Goal: Transaction & Acquisition: Purchase product/service

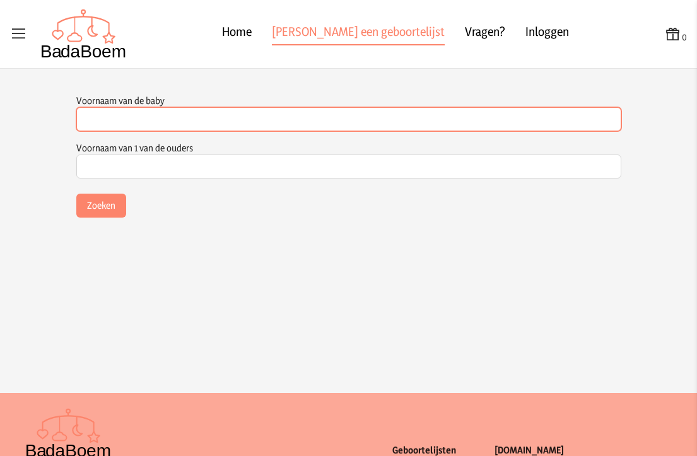
click at [137, 122] on input "Voornaam van de baby" at bounding box center [348, 119] width 545 height 24
type input "[PERSON_NAME]"
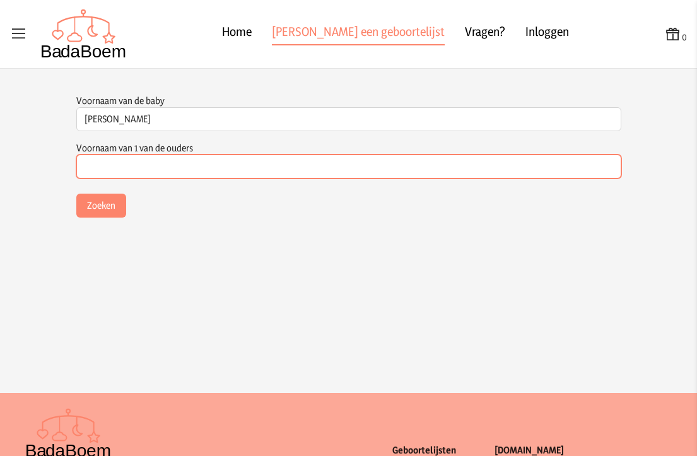
click at [124, 156] on input "Voornaam van 1 van de ouders" at bounding box center [348, 167] width 545 height 24
type input "[PERSON_NAME]"
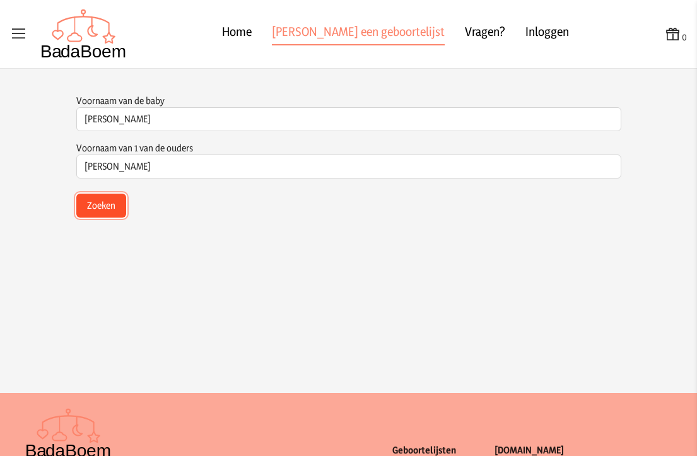
click at [92, 215] on button "Zoeken" at bounding box center [101, 206] width 50 height 24
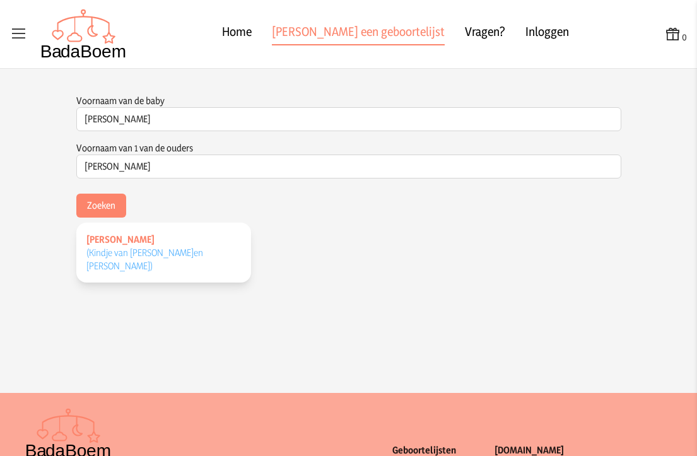
click at [211, 245] on link "[PERSON_NAME] (Kindje van [PERSON_NAME] en [PERSON_NAME] )" at bounding box center [163, 253] width 175 height 60
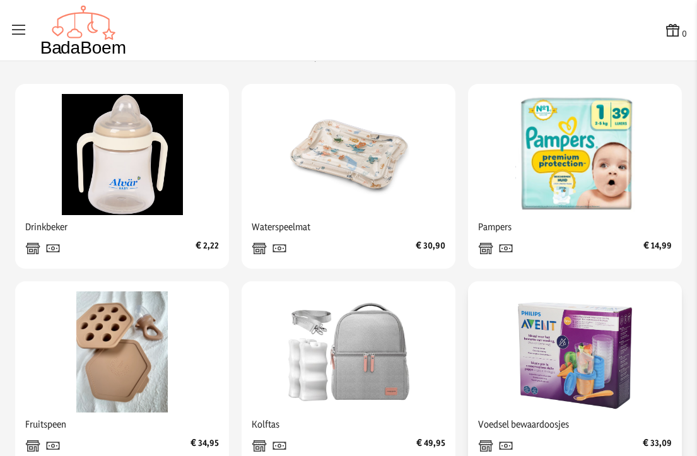
scroll to position [348, 0]
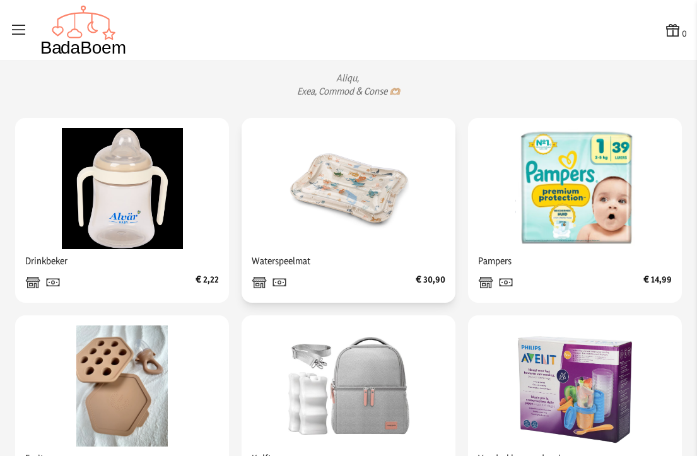
click at [323, 213] on img at bounding box center [348, 188] width 121 height 121
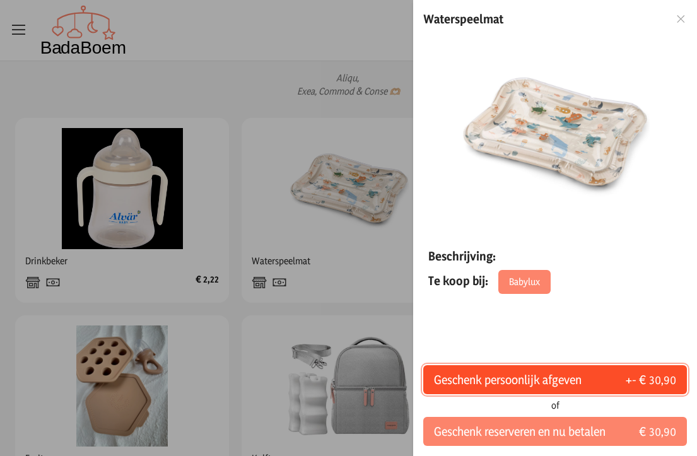
click at [572, 380] on span "Geschenk persoonlijk afgeven" at bounding box center [508, 380] width 148 height 18
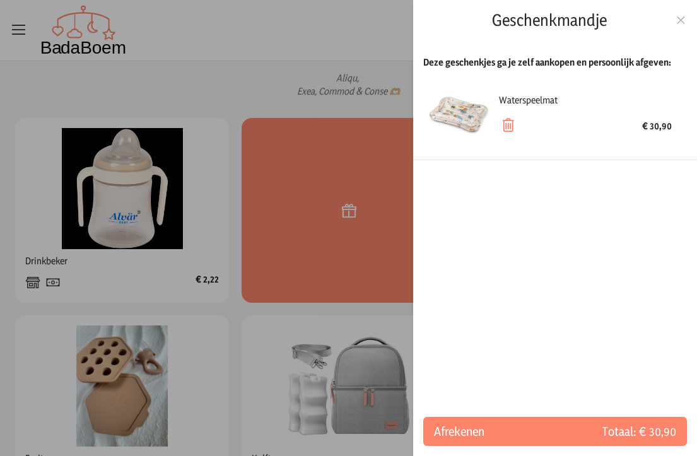
click at [681, 26] on div at bounding box center [681, 20] width 12 height 13
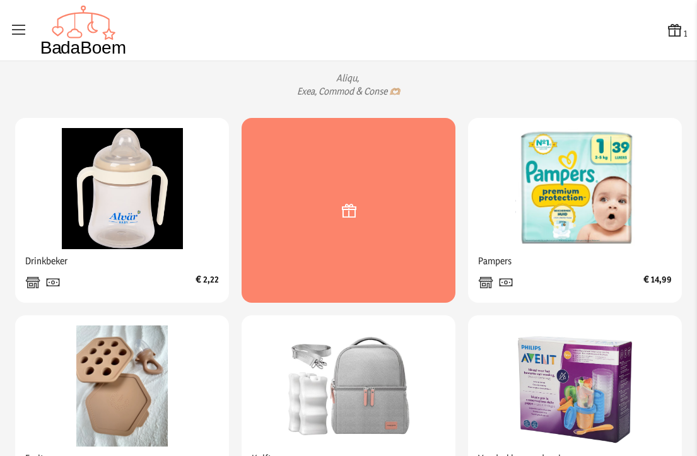
click at [332, 230] on div at bounding box center [349, 210] width 214 height 185
click at [345, 222] on icon at bounding box center [348, 210] width 19 height 23
click at [671, 29] on icon at bounding box center [675, 30] width 18 height 18
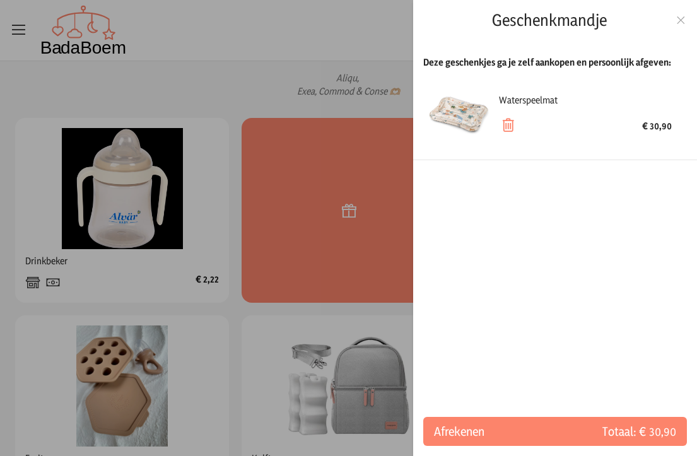
click at [683, 16] on icon at bounding box center [681, 20] width 12 height 9
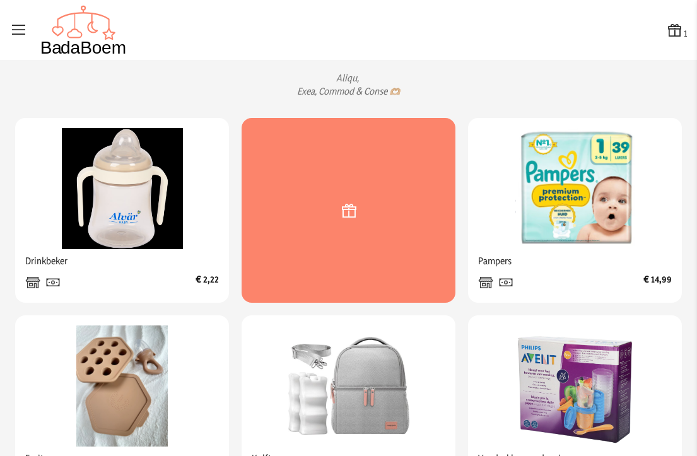
click at [666, 33] on icon at bounding box center [675, 30] width 18 height 18
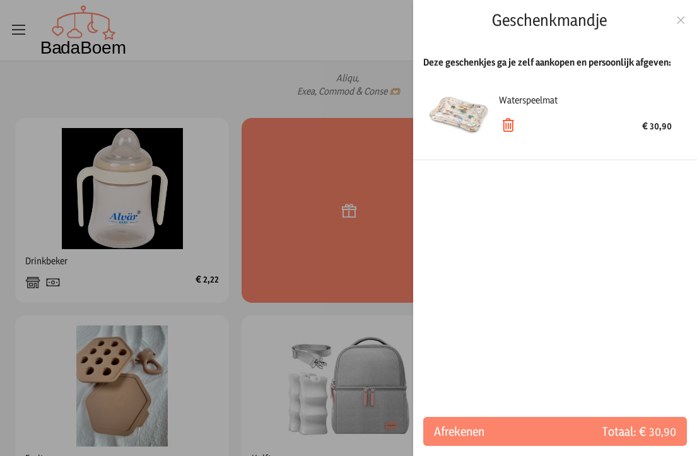
click at [513, 122] on icon at bounding box center [508, 126] width 18 height 18
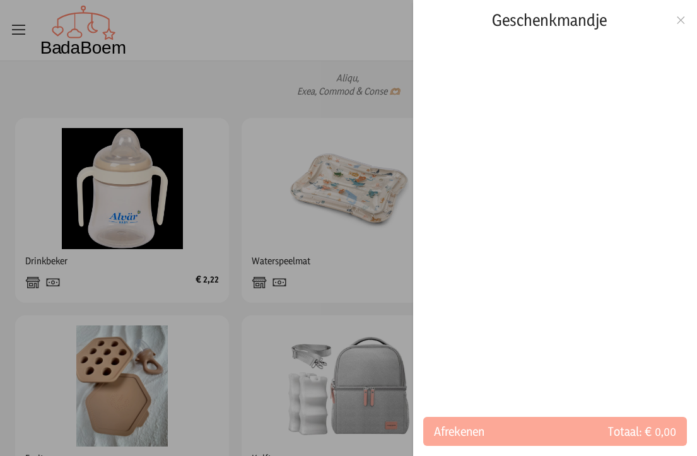
click at [167, 88] on div at bounding box center [348, 228] width 697 height 456
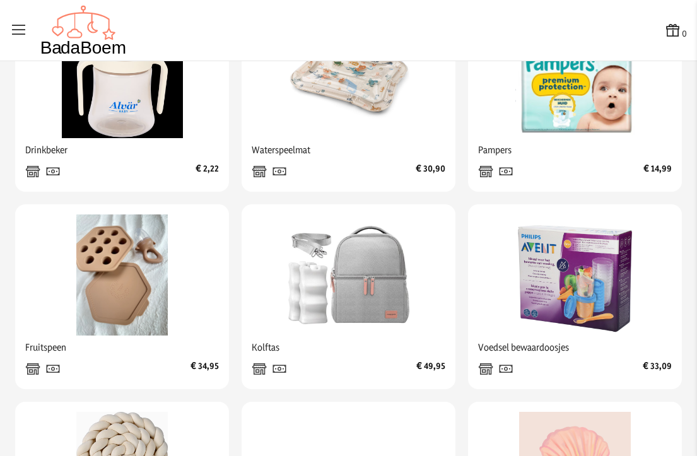
scroll to position [475, 0]
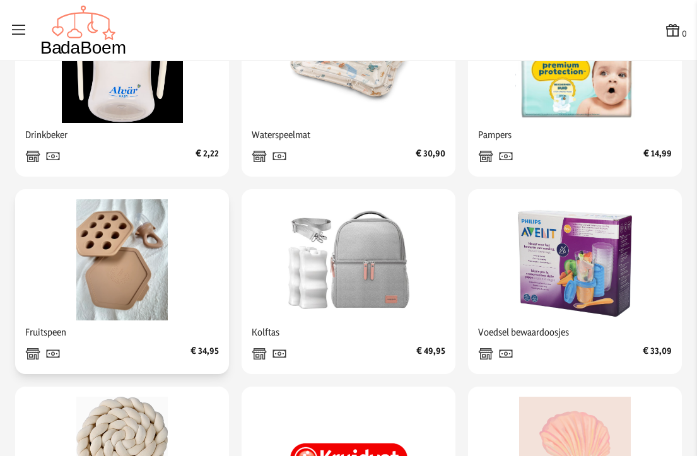
click at [131, 287] on img at bounding box center [122, 259] width 121 height 121
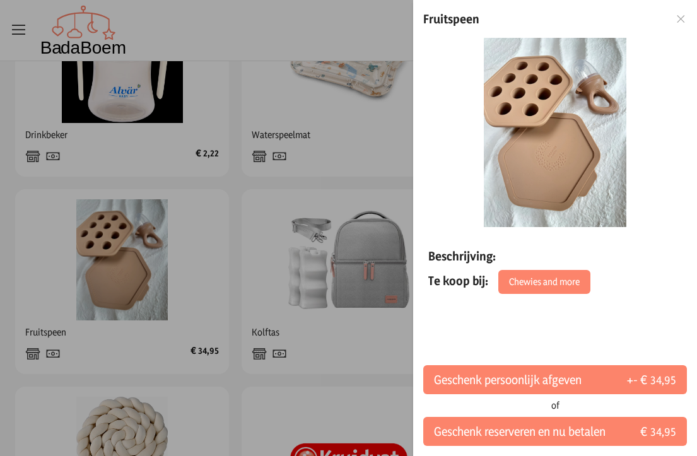
click at [685, 19] on icon at bounding box center [681, 19] width 12 height 9
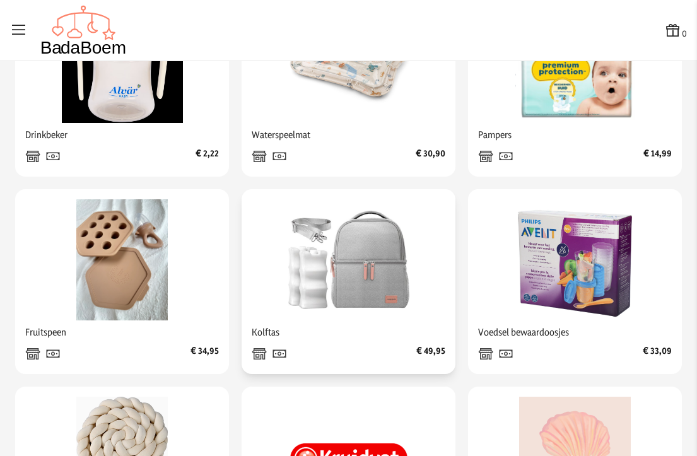
click at [392, 321] on img at bounding box center [348, 259] width 121 height 121
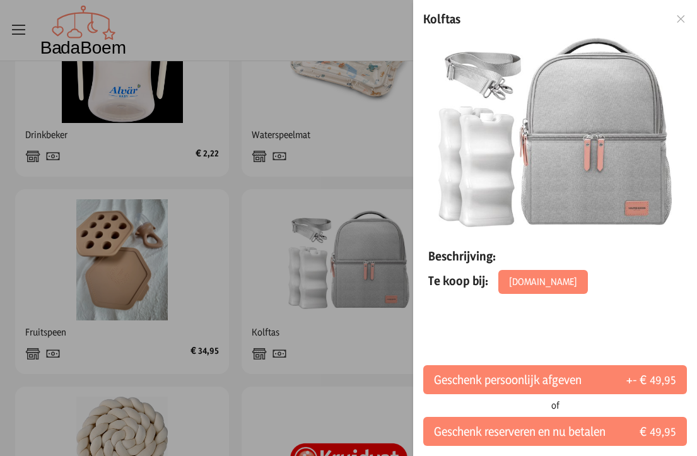
click at [686, 15] on icon at bounding box center [681, 19] width 12 height 9
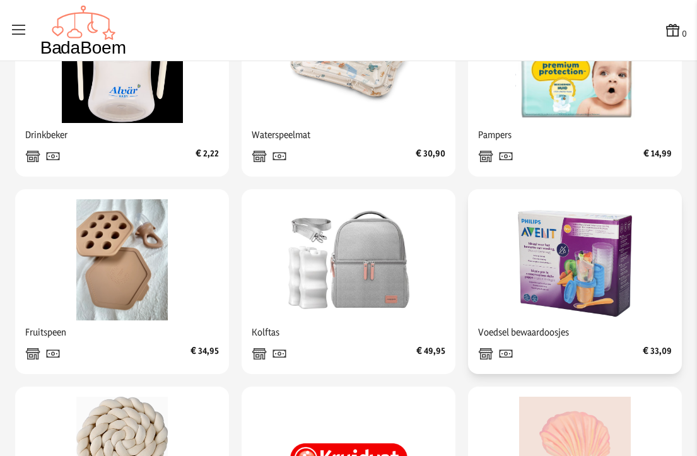
click at [633, 293] on div at bounding box center [575, 259] width 194 height 121
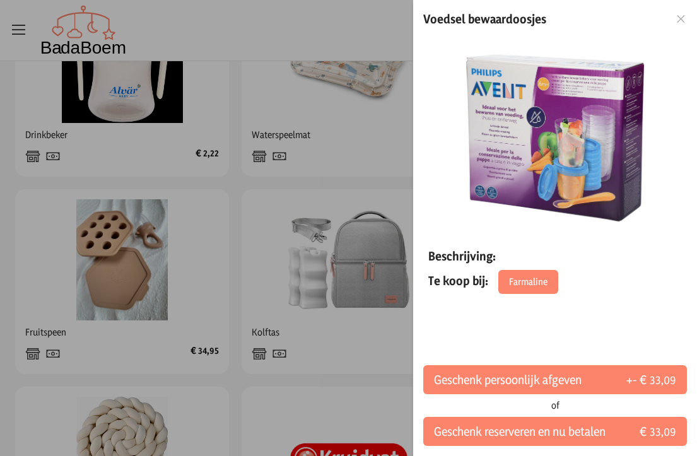
click at [678, 19] on icon at bounding box center [681, 19] width 12 height 9
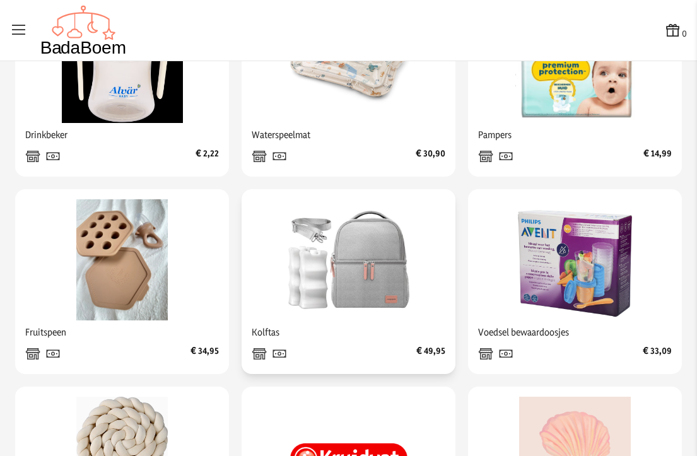
scroll to position [411, 0]
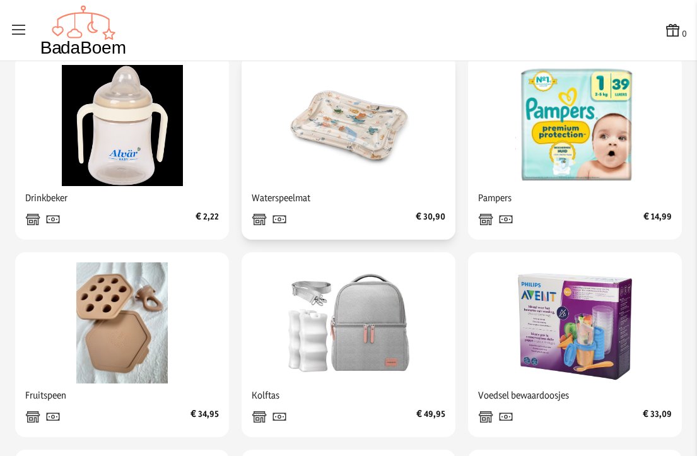
click at [348, 160] on img at bounding box center [348, 125] width 121 height 121
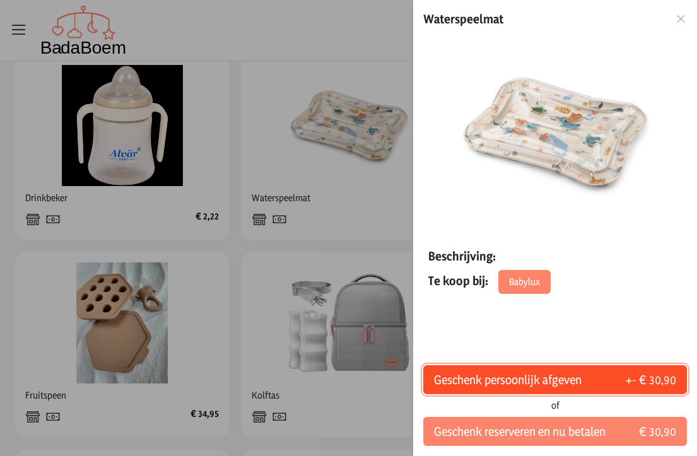
click at [582, 377] on span "Geschenk persoonlijk afgeven" at bounding box center [508, 380] width 148 height 18
